Goal: Information Seeking & Learning: Find specific fact

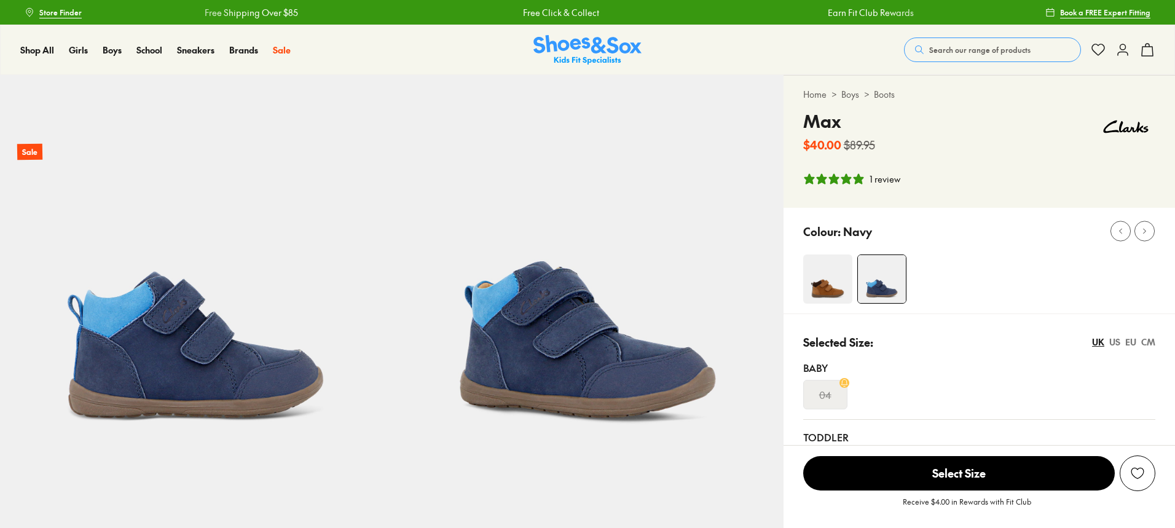
select select "*"
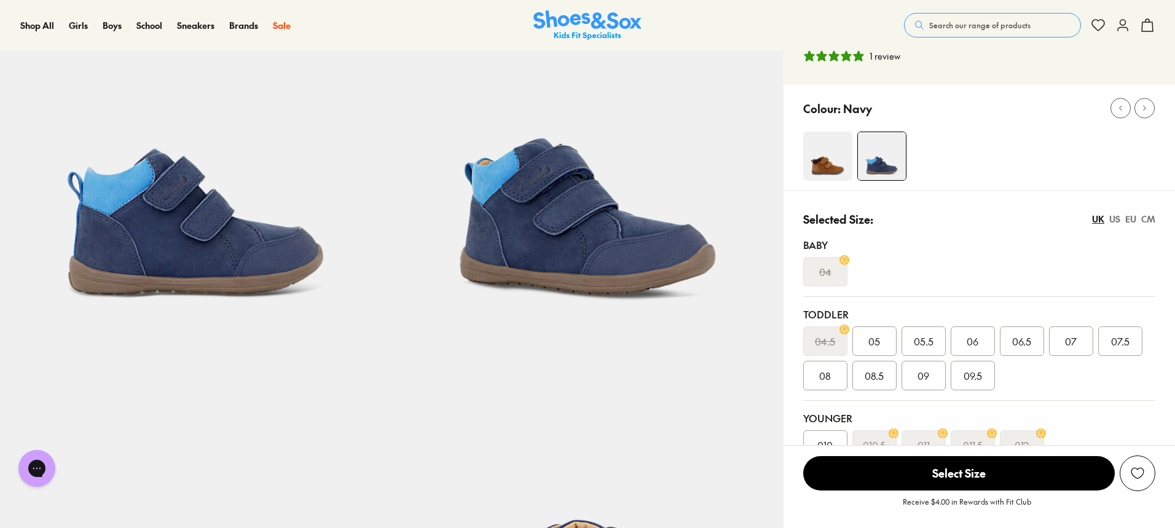
click at [996, 28] on span "Search our range of products" at bounding box center [979, 25] width 101 height 11
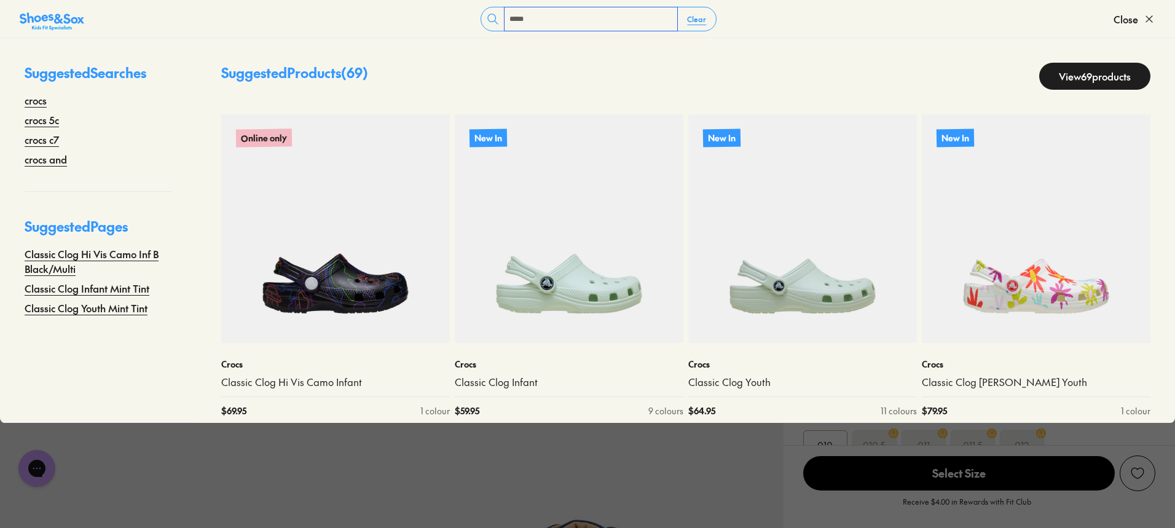
type input "*****"
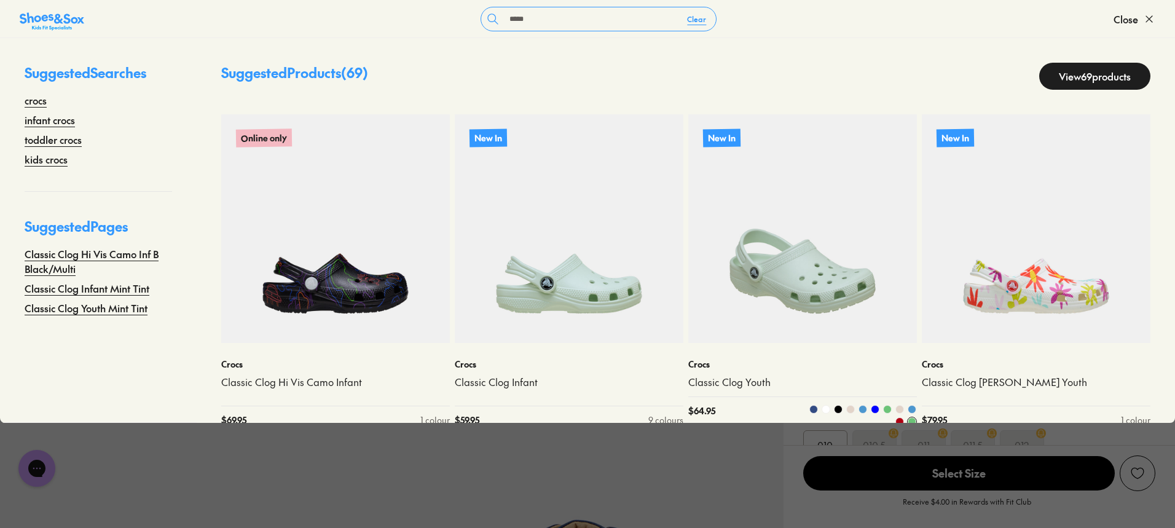
click at [748, 290] on img at bounding box center [802, 228] width 229 height 229
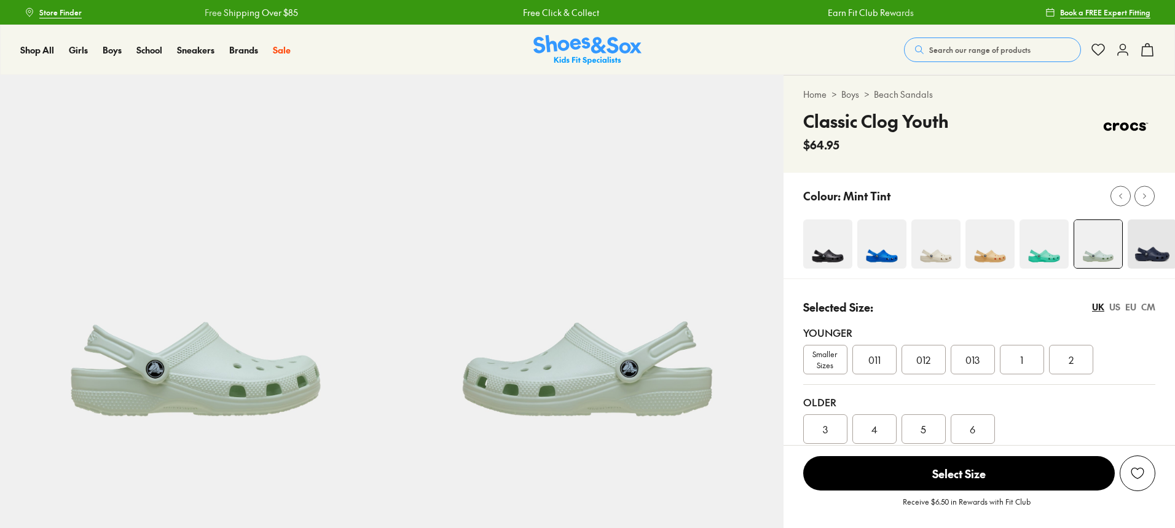
select select "*"
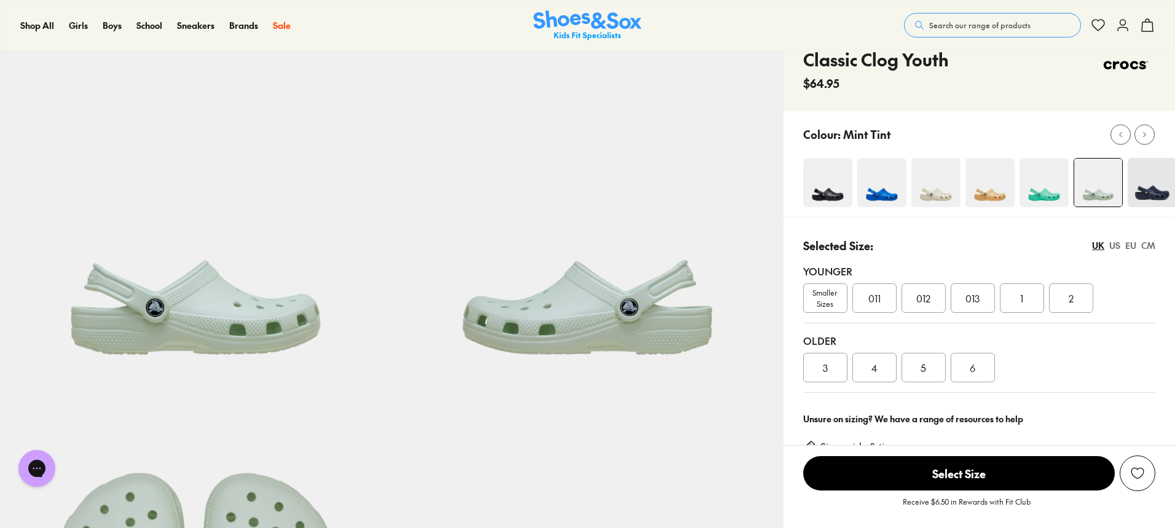
click at [933, 194] on img at bounding box center [936, 182] width 49 height 49
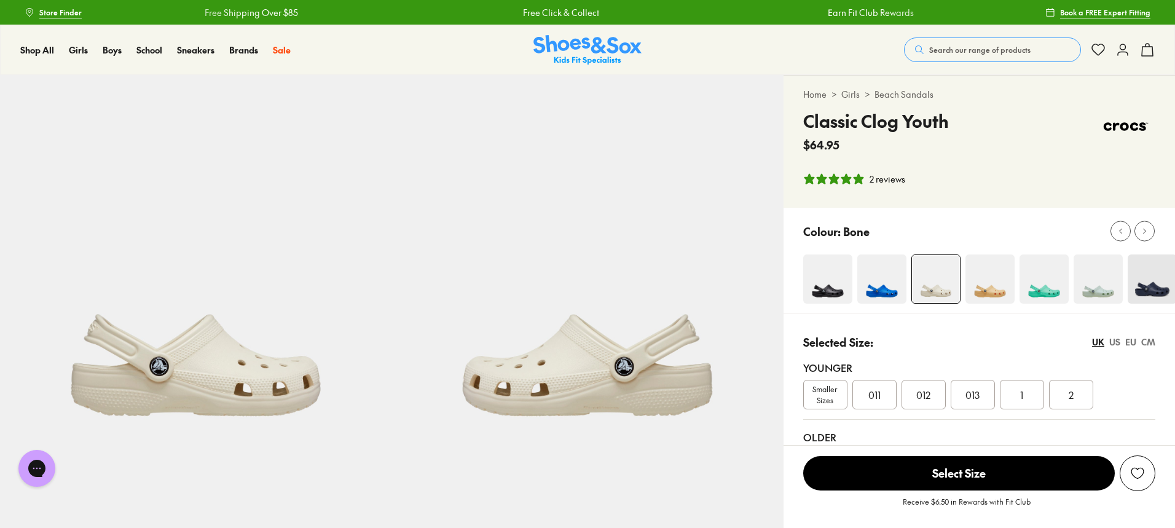
select select "*"
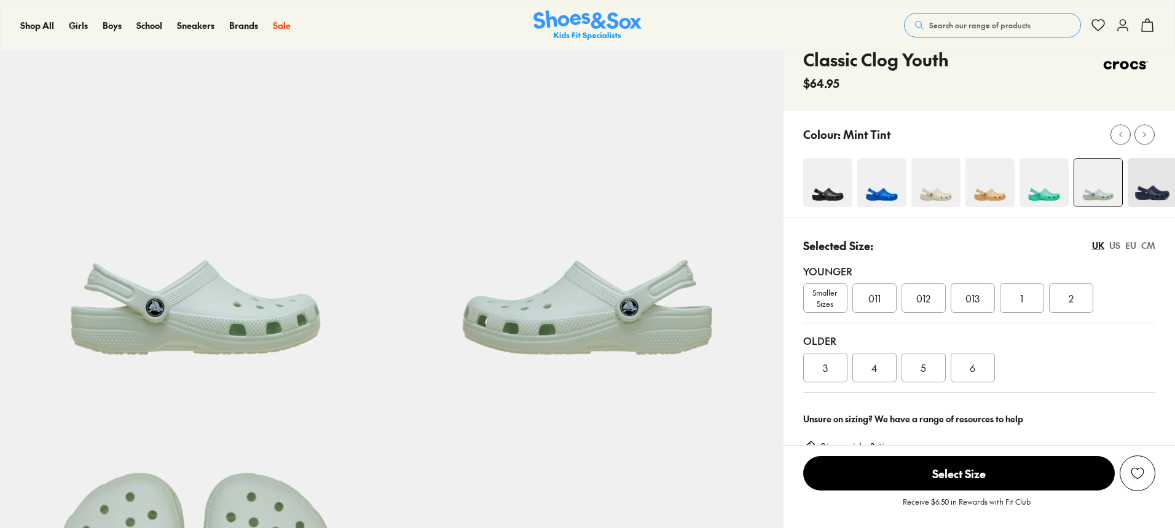
select select "*"
click at [966, 24] on span "Search our range of products" at bounding box center [979, 25] width 101 height 11
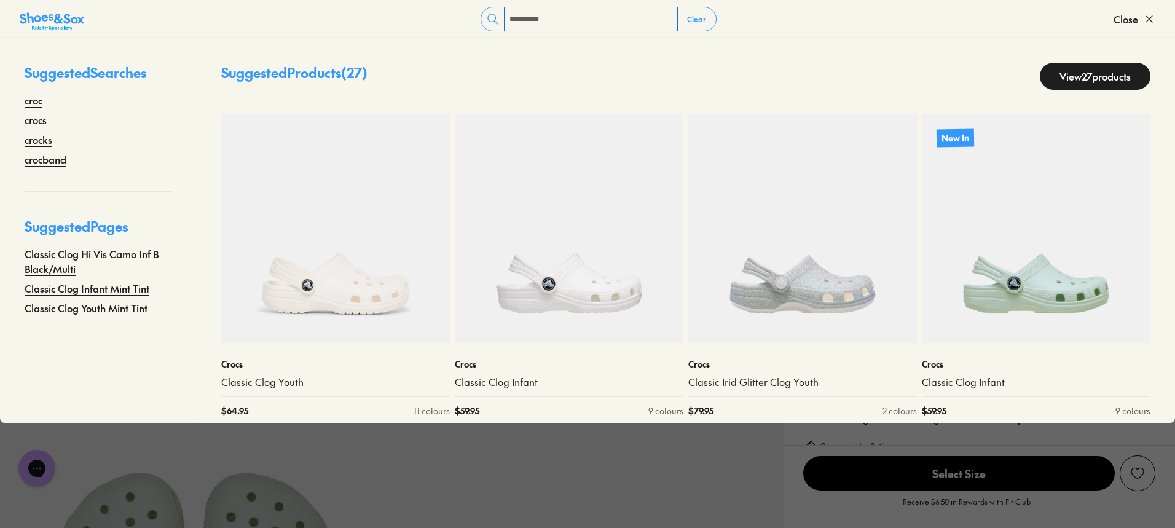
type input "**********"
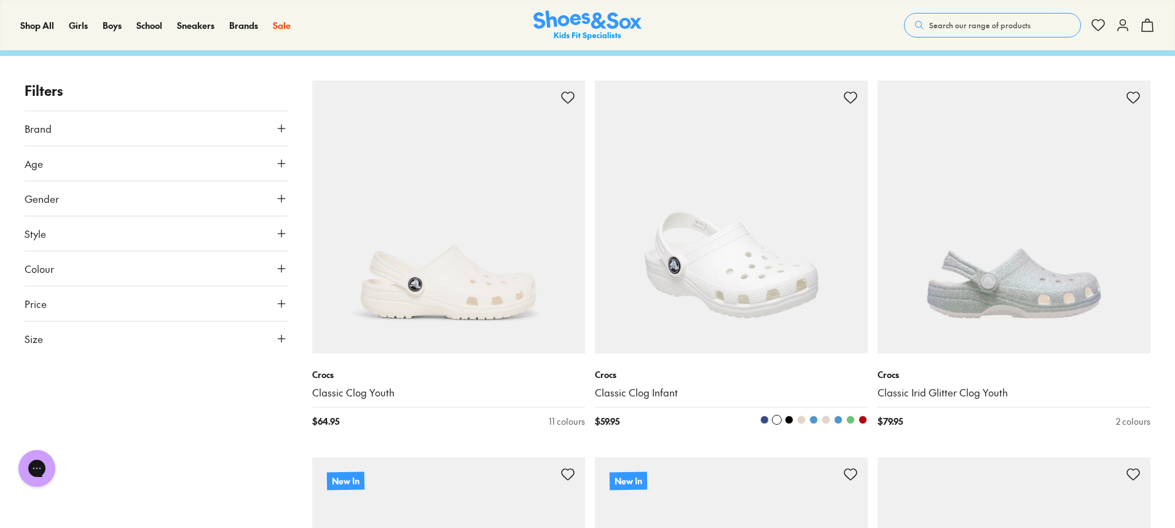
scroll to position [123, 0]
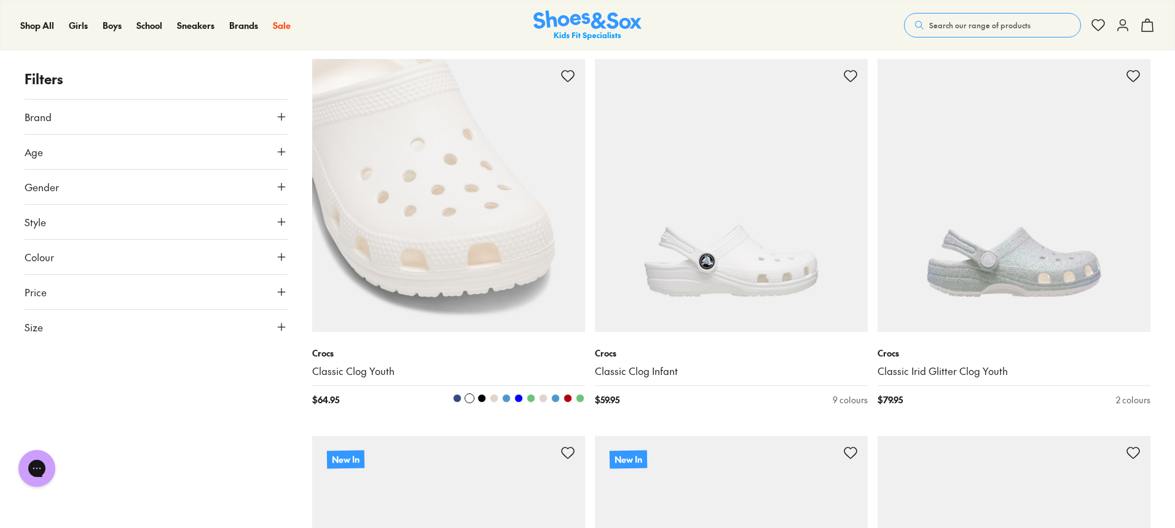
click at [470, 293] on img at bounding box center [448, 195] width 273 height 273
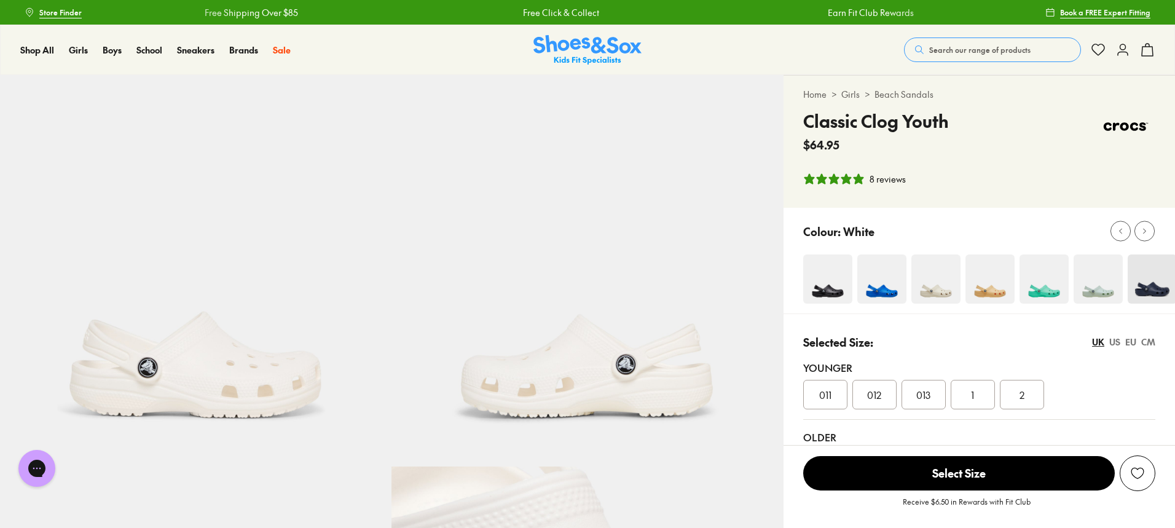
select select "*"
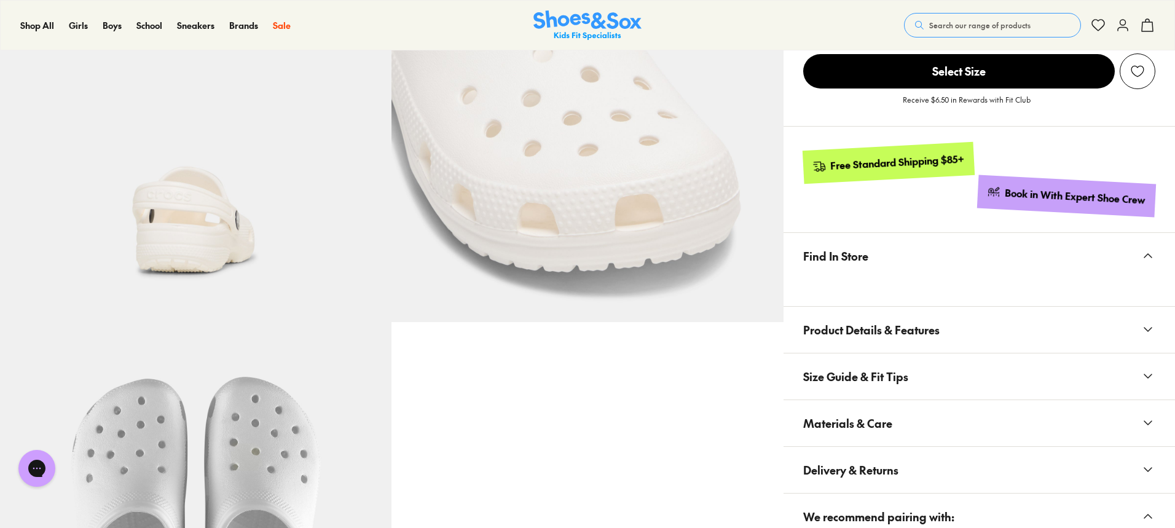
scroll to position [615, 0]
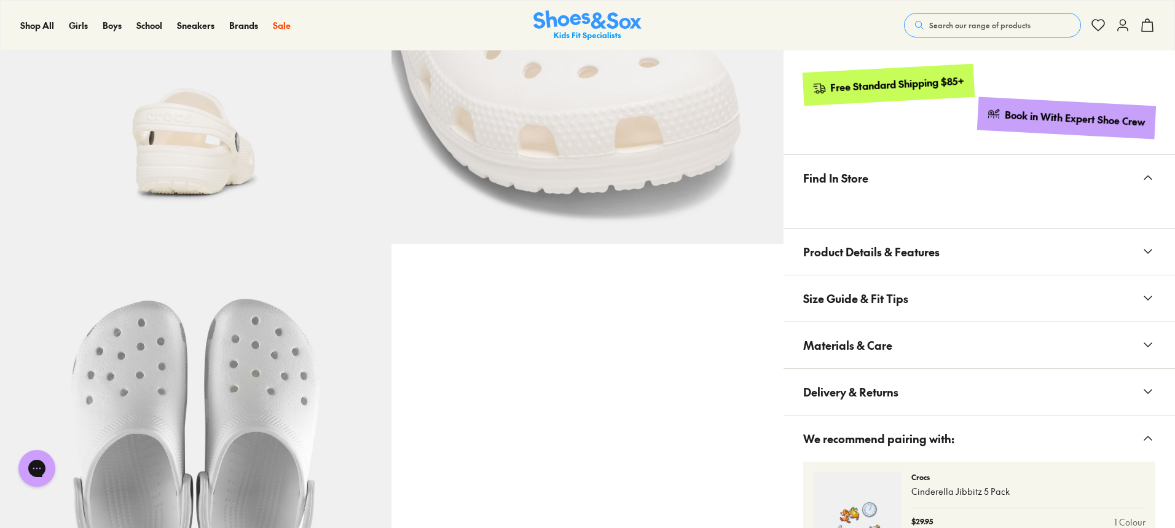
click at [1151, 341] on icon at bounding box center [1148, 344] width 15 height 15
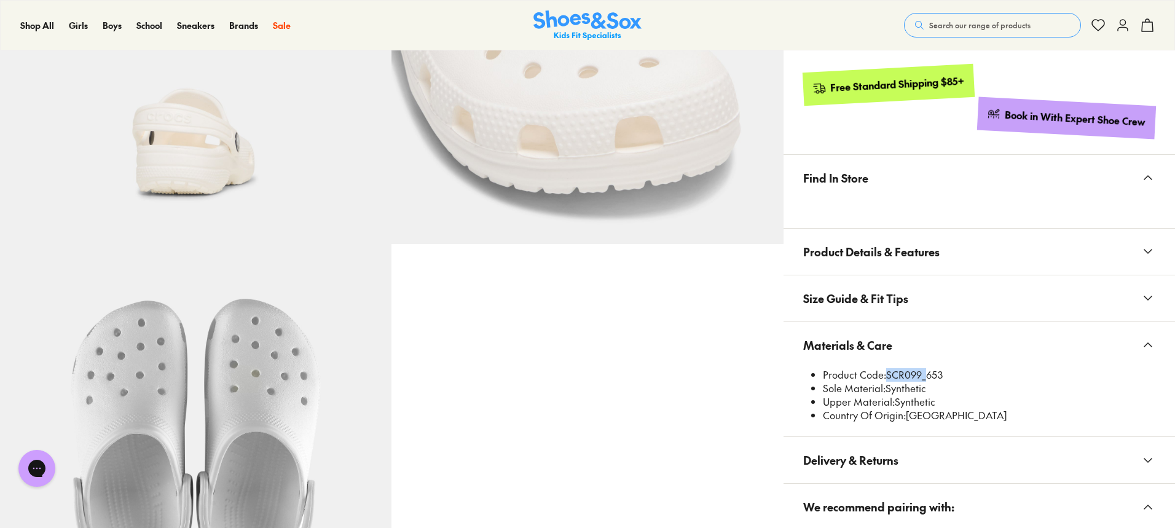
drag, startPoint x: 921, startPoint y: 372, endPoint x: 887, endPoint y: 376, distance: 34.7
click at [887, 376] on li "Product Code: SCR099_653" at bounding box center [989, 375] width 333 height 14
copy li "SCR099"
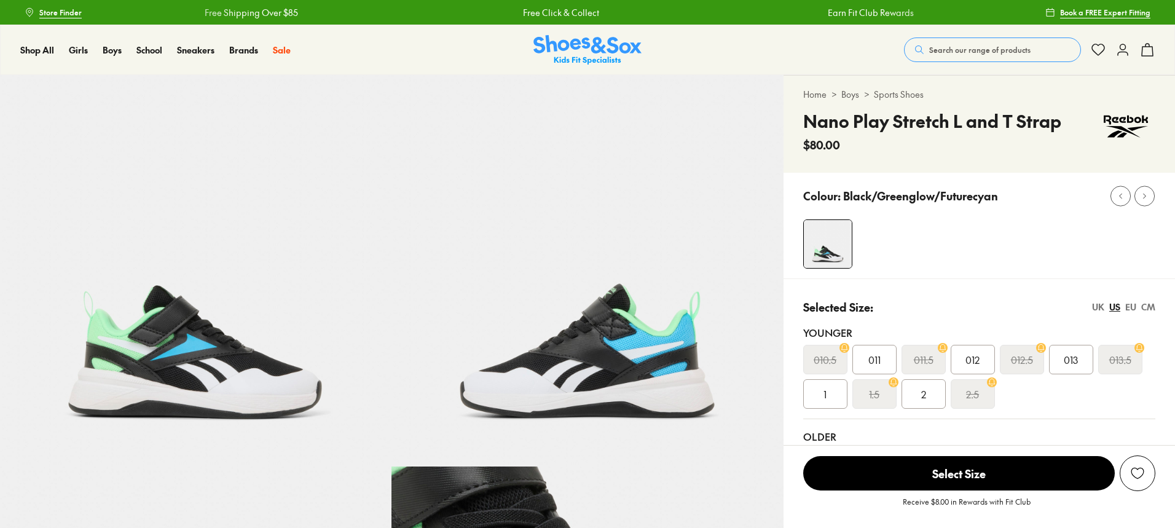
select select "*"
click at [1037, 47] on button "Search our range of products" at bounding box center [992, 49] width 177 height 25
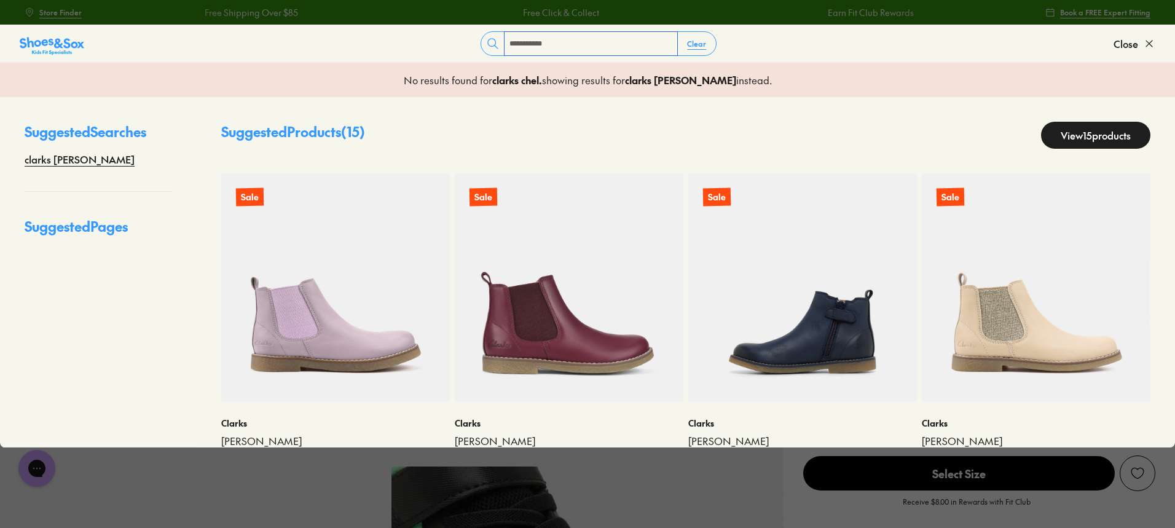
type input "**********"
click at [851, 258] on img at bounding box center [802, 287] width 229 height 229
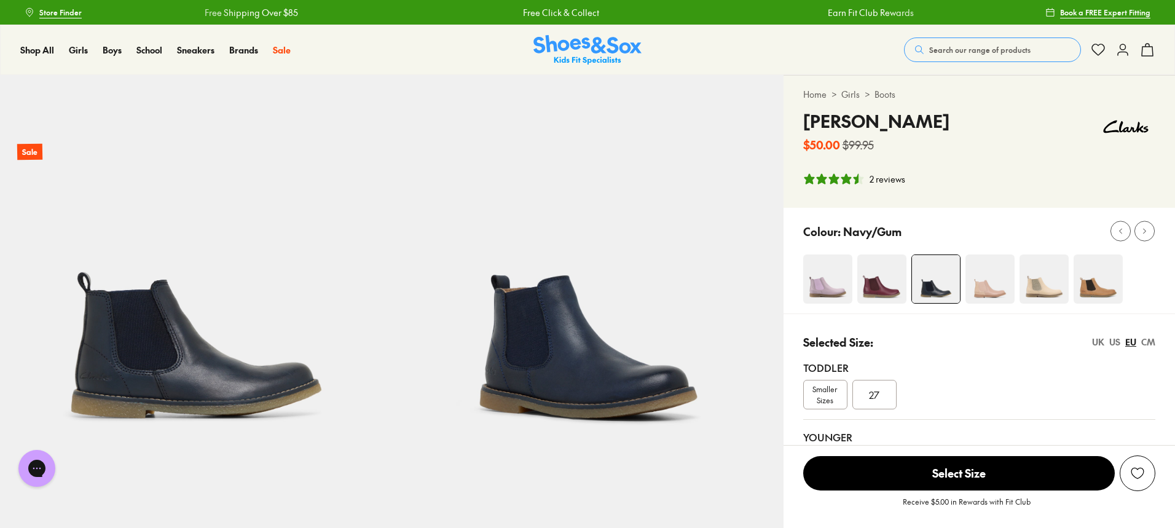
select select "*"
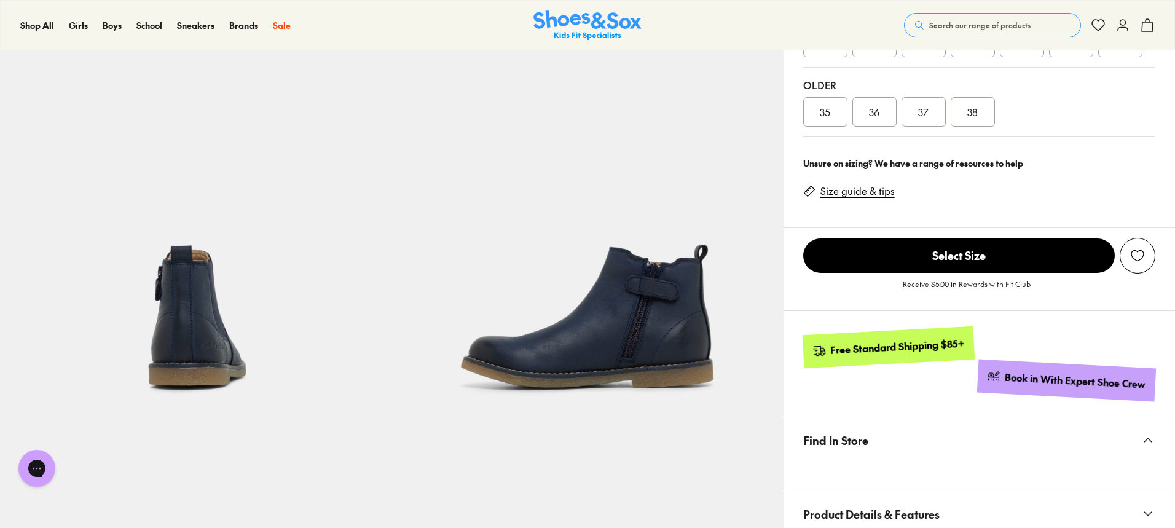
scroll to position [676, 0]
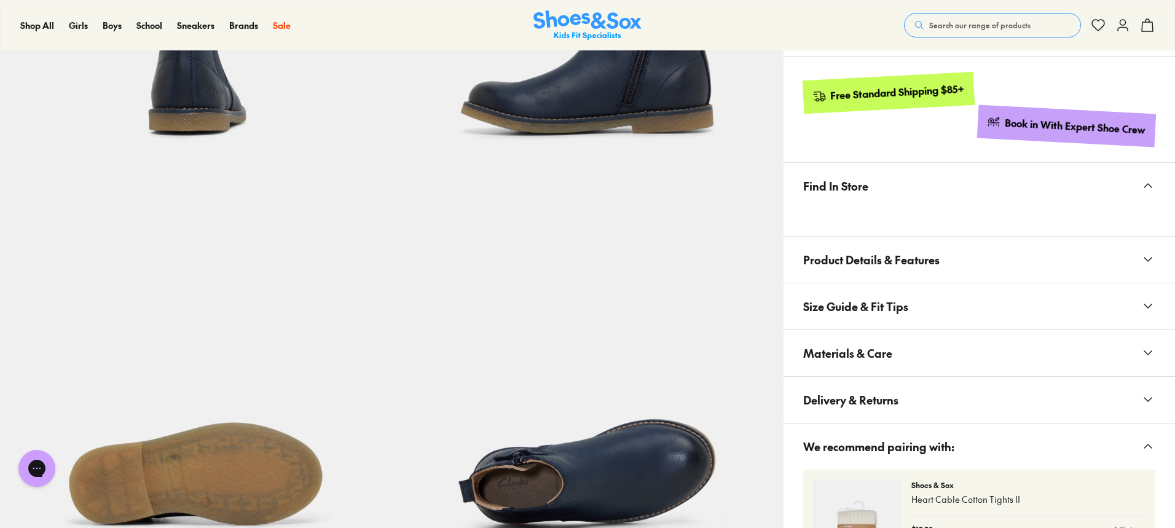
click at [1154, 349] on icon at bounding box center [1148, 352] width 15 height 15
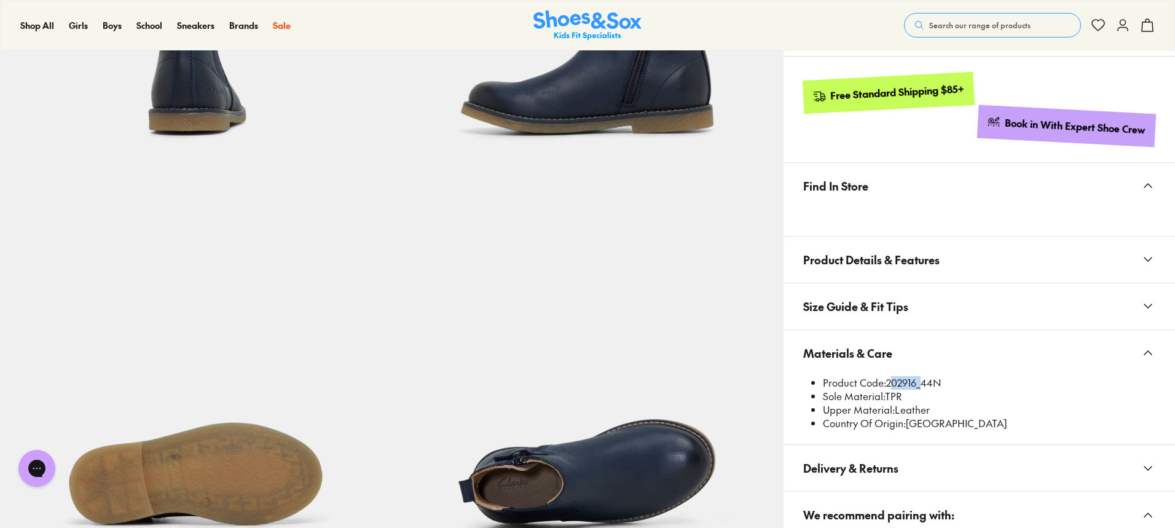
drag, startPoint x: 917, startPoint y: 383, endPoint x: 889, endPoint y: 381, distance: 27.2
click at [889, 381] on li "Product Code: 202916_44N" at bounding box center [989, 383] width 333 height 14
copy li "202916"
